Goal: Task Accomplishment & Management: Complete application form

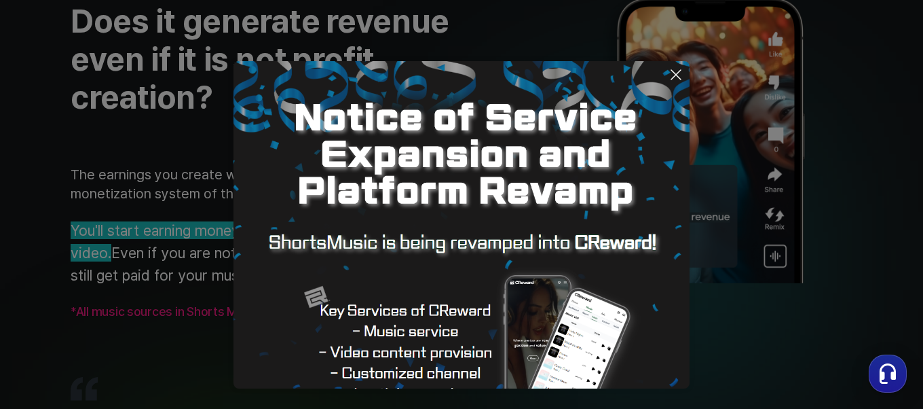
click at [679, 69] on icon at bounding box center [676, 75] width 16 height 16
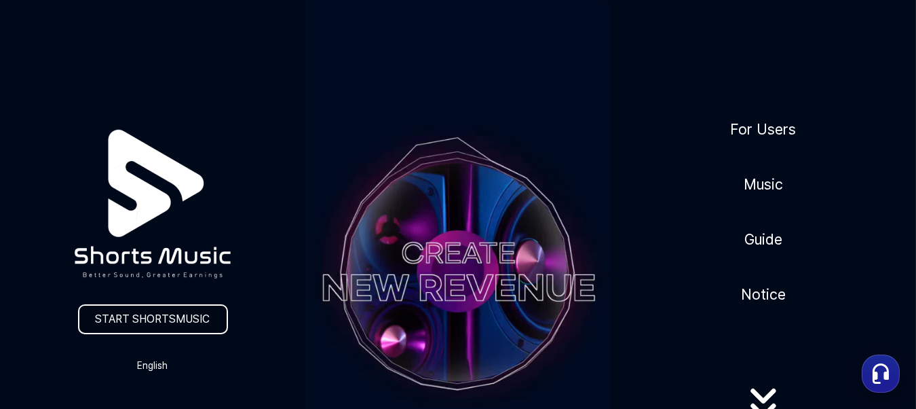
click at [145, 322] on link "START SHORTSMUSIC" at bounding box center [153, 319] width 150 height 30
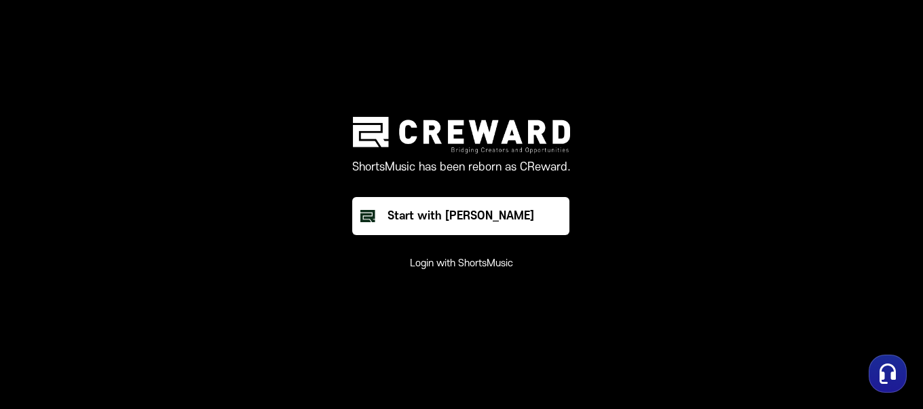
click at [446, 265] on button "Login with ShortsMusic" at bounding box center [461, 264] width 103 height 14
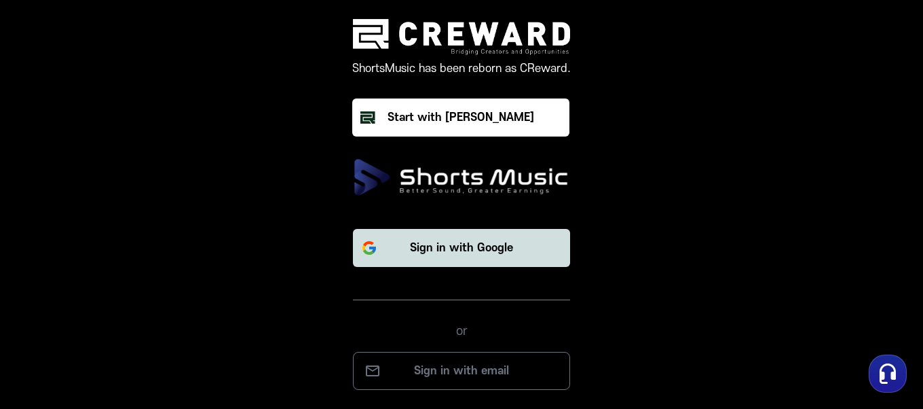
click at [455, 251] on p "Sign in with Google" at bounding box center [461, 248] width 103 height 16
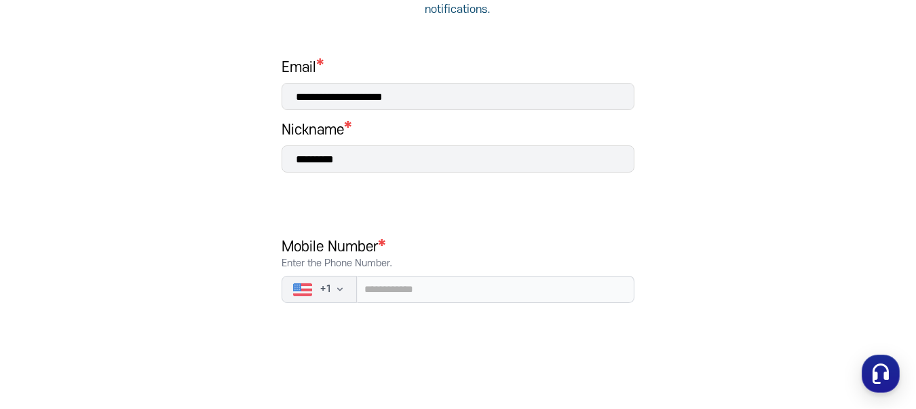
scroll to position [204, 0]
click at [339, 290] on icon "button" at bounding box center [340, 287] width 11 height 11
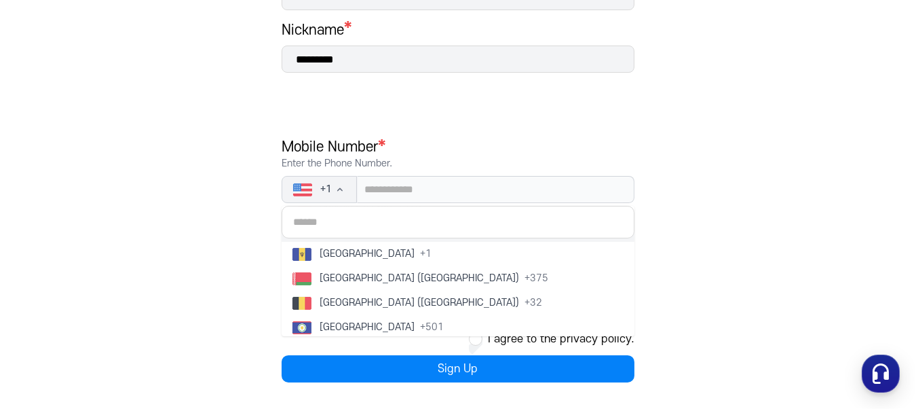
scroll to position [543, 0]
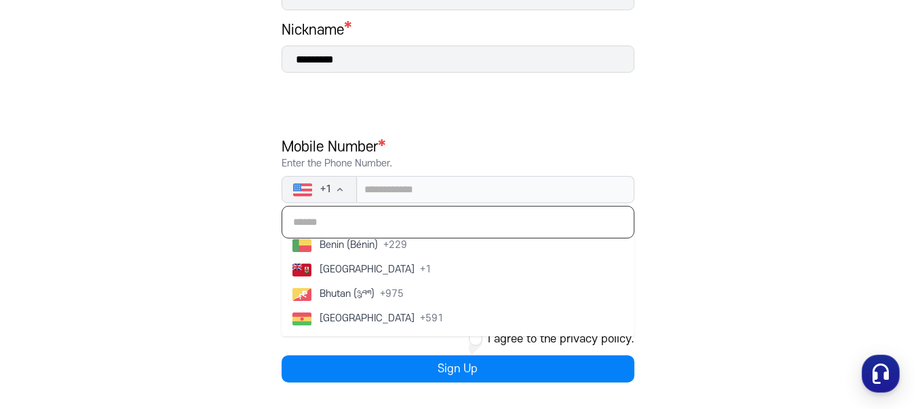
click at [363, 217] on input "text" at bounding box center [458, 222] width 353 height 33
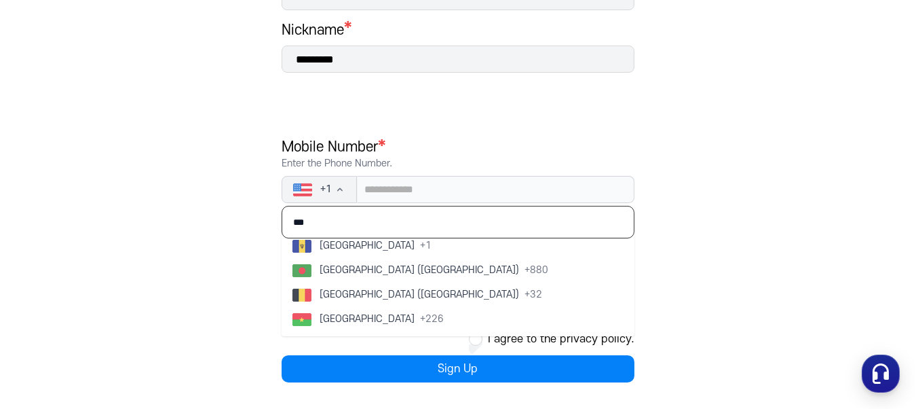
scroll to position [371, 0]
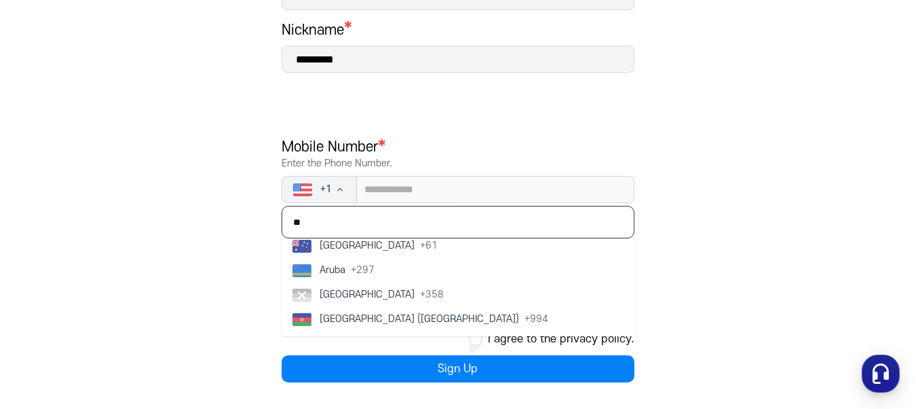
type input "*"
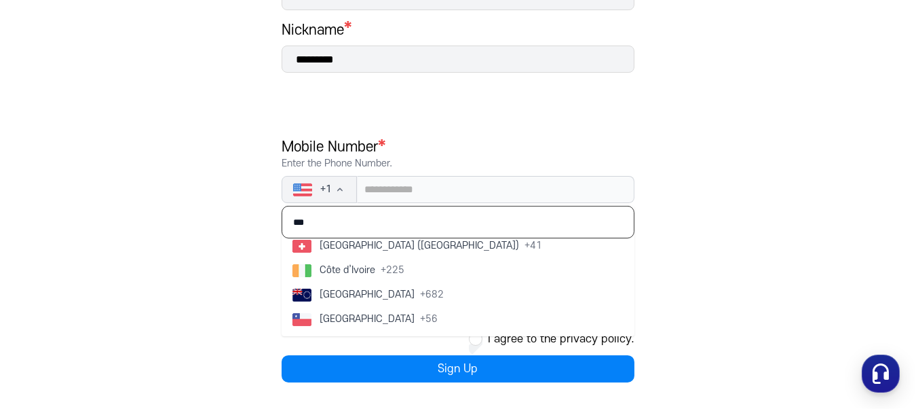
scroll to position [1055, 0]
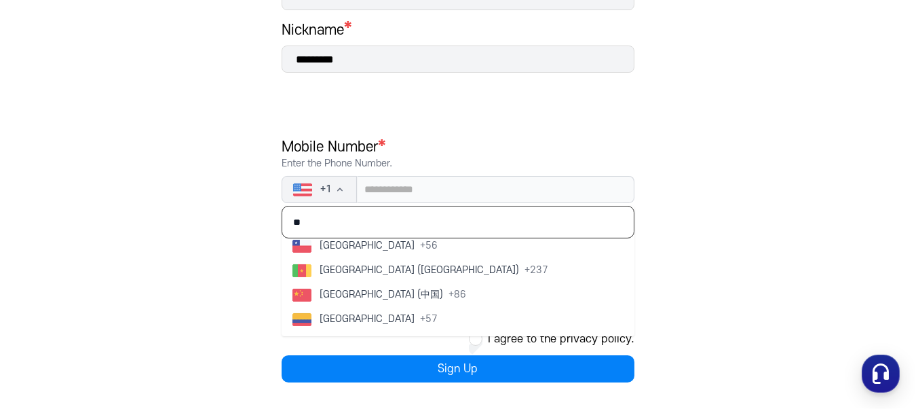
type input "*"
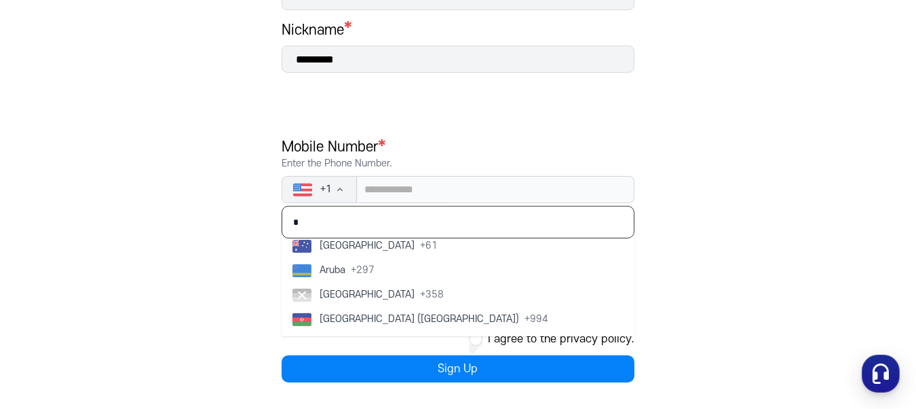
scroll to position [1764, 0]
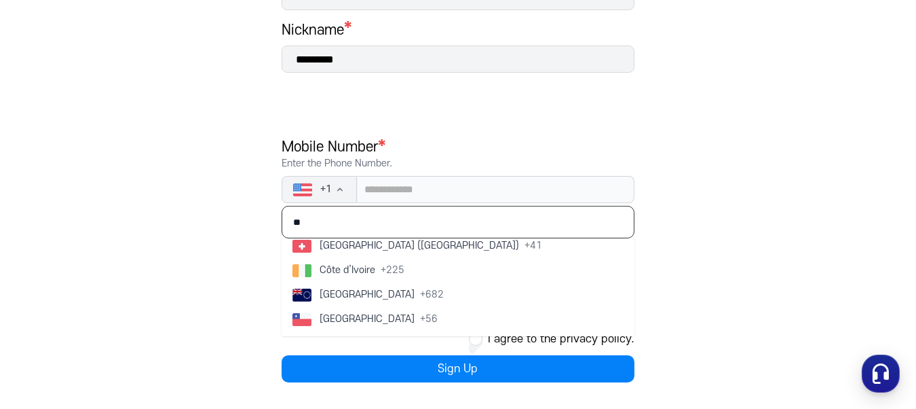
type input "*"
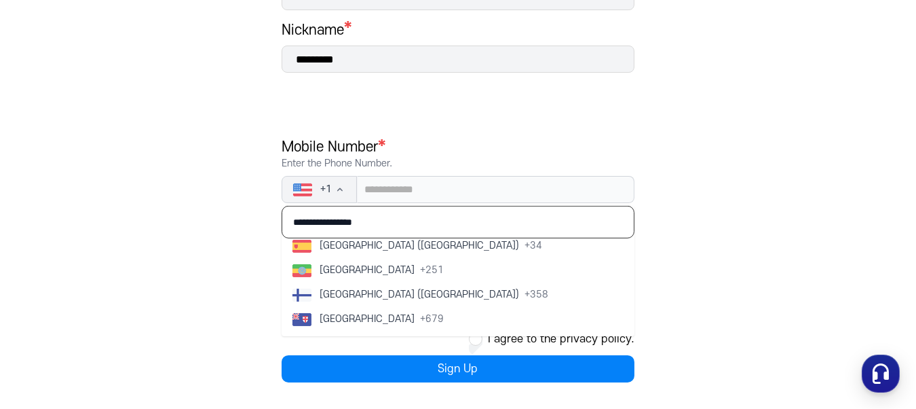
type input "**********"
click at [642, 270] on div "**********" at bounding box center [458, 118] width 407 height 581
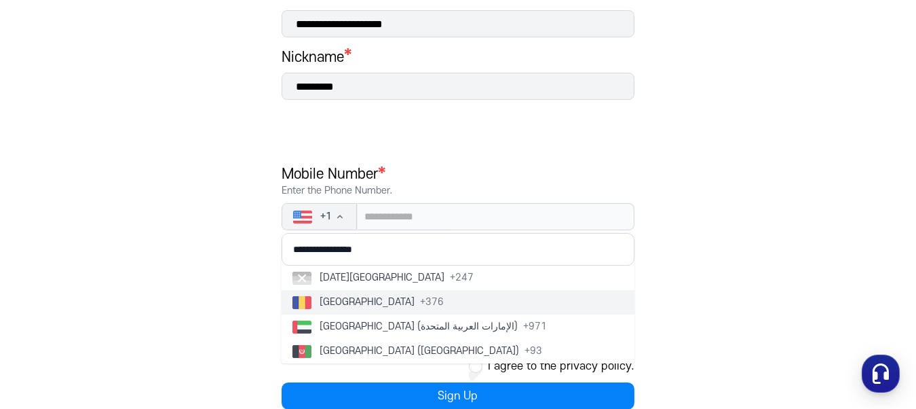
scroll to position [234, 0]
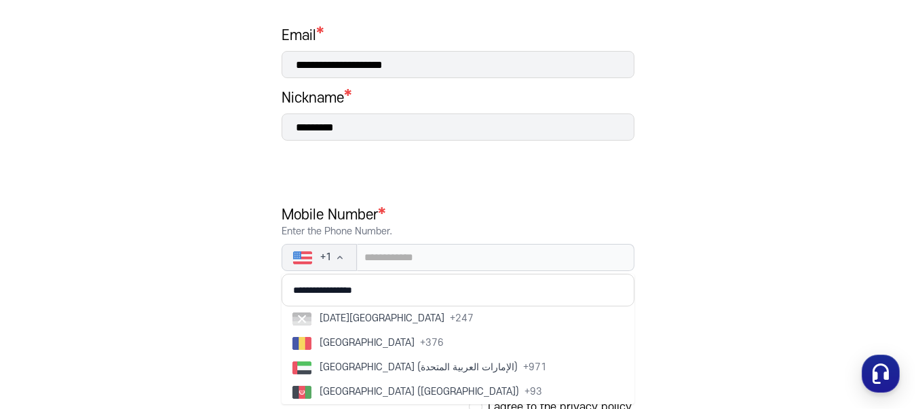
click at [702, 318] on main "**********" at bounding box center [458, 148] width 916 height 657
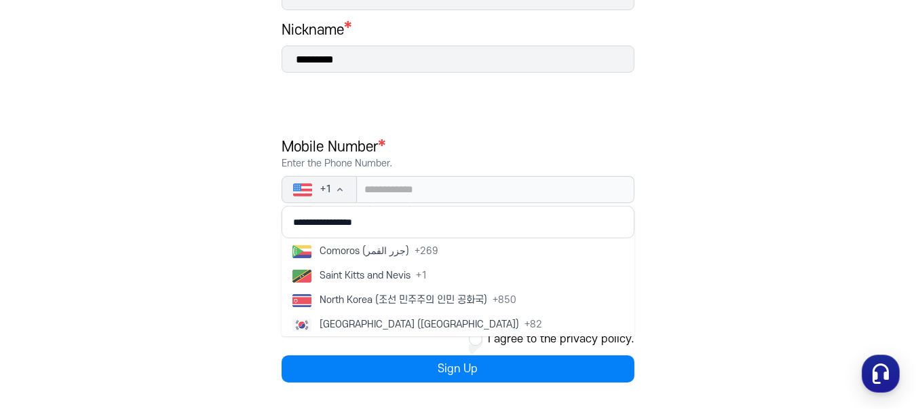
scroll to position [2850, 0]
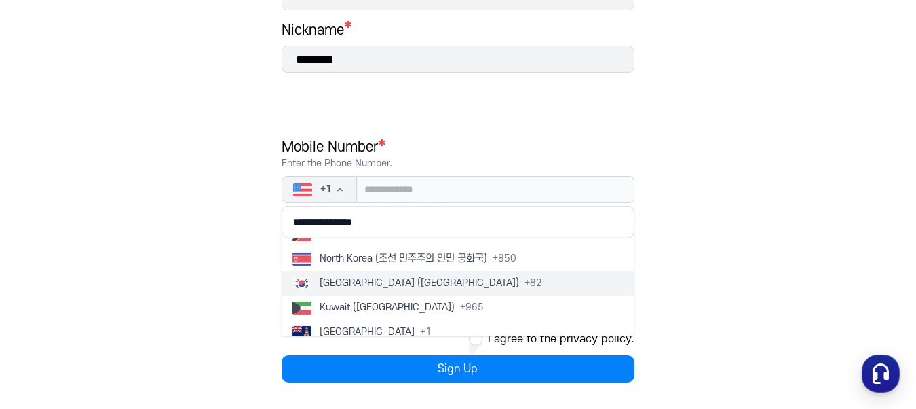
click at [449, 283] on button "South Korea (대한민국) + 82" at bounding box center [458, 283] width 353 height 24
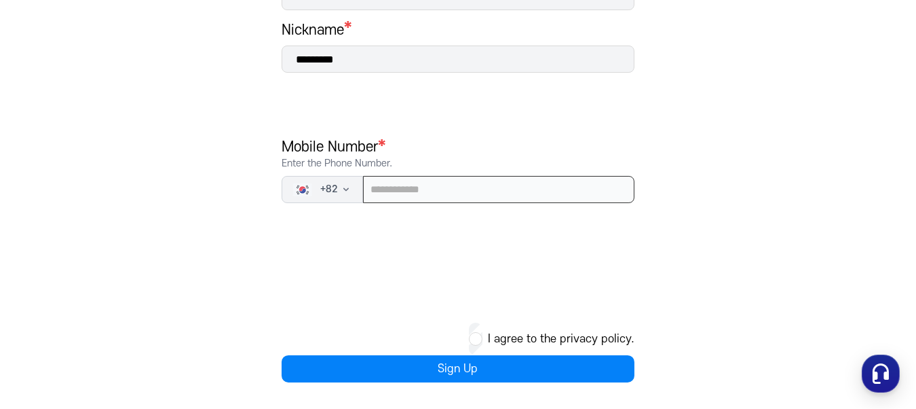
click at [424, 189] on input "tel" at bounding box center [498, 189] width 271 height 27
type input "**********"
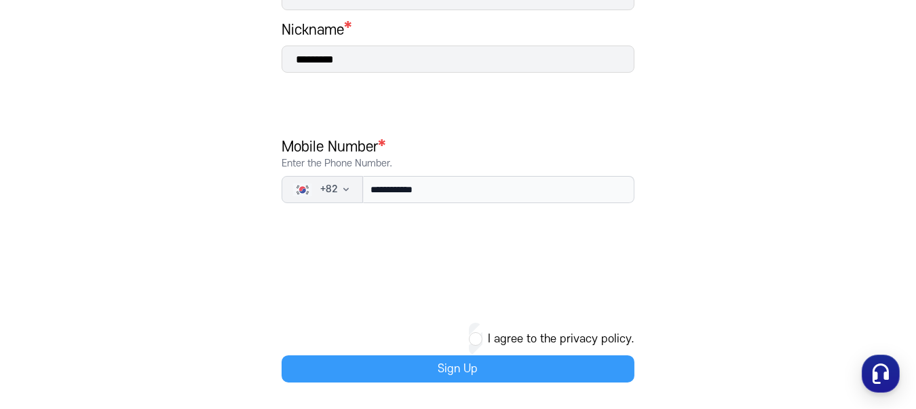
click at [474, 371] on button "Sign Up" at bounding box center [458, 368] width 353 height 27
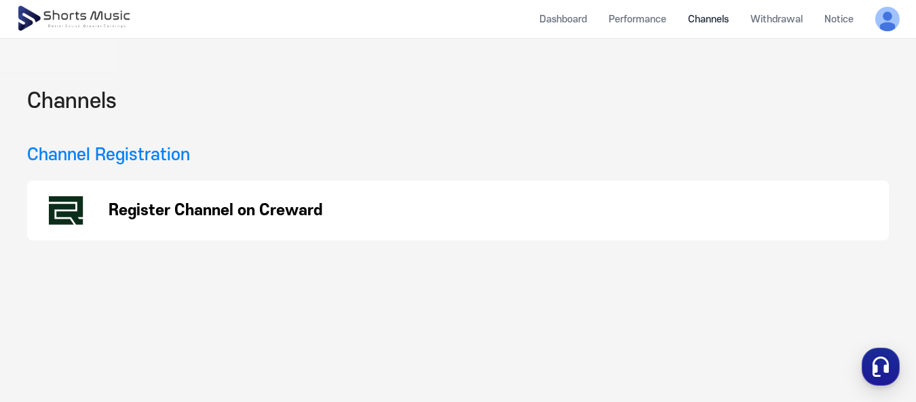
click at [153, 211] on p "Register Channel on Creward" at bounding box center [216, 210] width 214 height 16
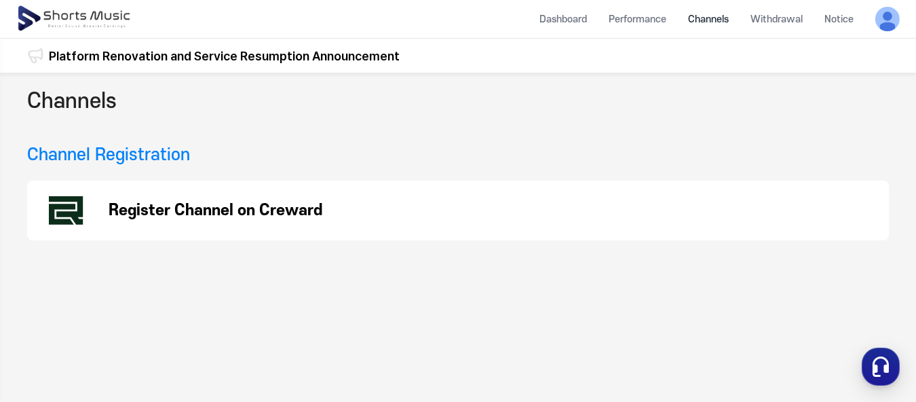
click at [94, 16] on img at bounding box center [74, 19] width 117 height 38
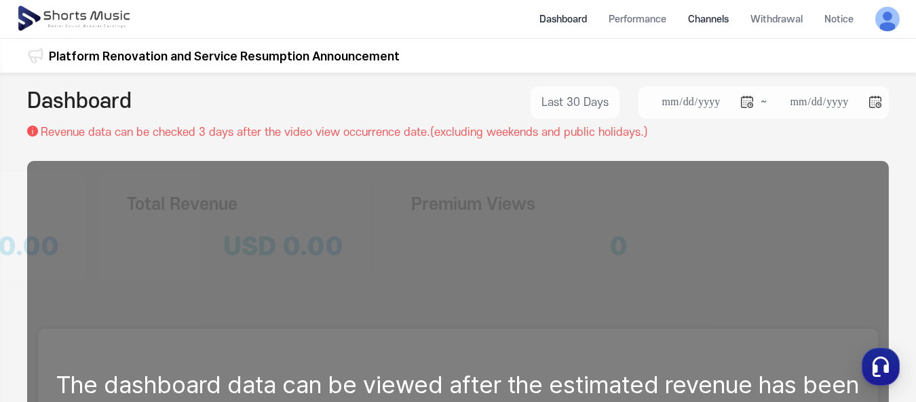
click at [712, 18] on li "Channels" at bounding box center [708, 19] width 62 height 36
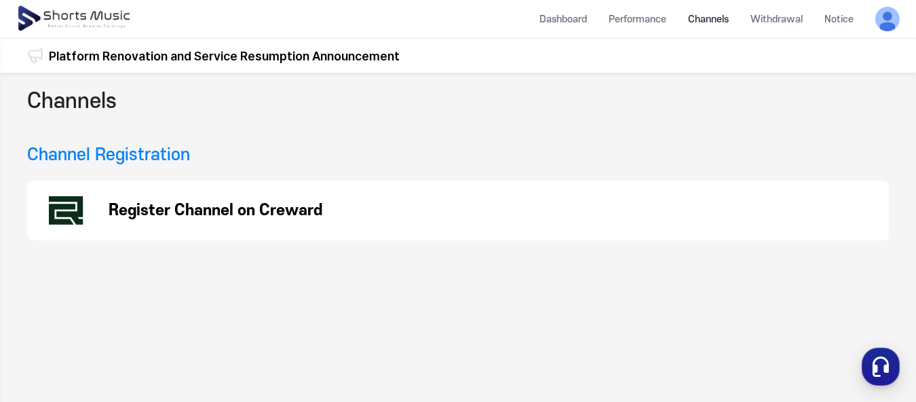
click at [220, 210] on p "Register Channel on Creward" at bounding box center [216, 210] width 214 height 16
